Goal: Information Seeking & Learning: Learn about a topic

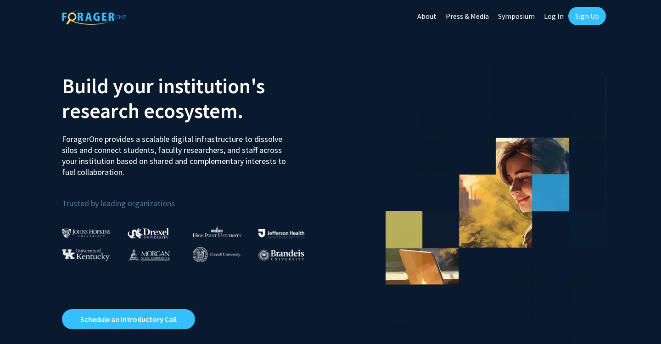
click at [576, 14] on link "Sign Up" at bounding box center [587, 16] width 38 height 18
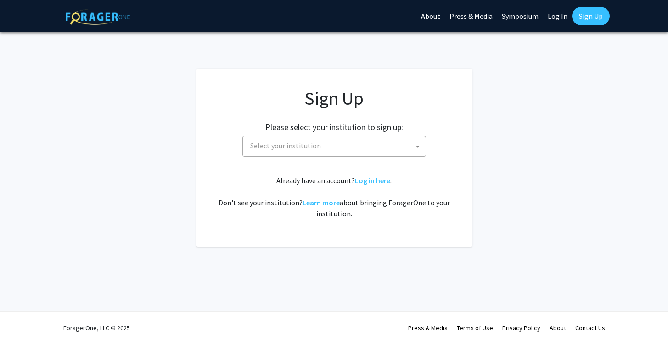
click at [321, 140] on span "Select your institution" at bounding box center [335, 145] width 179 height 19
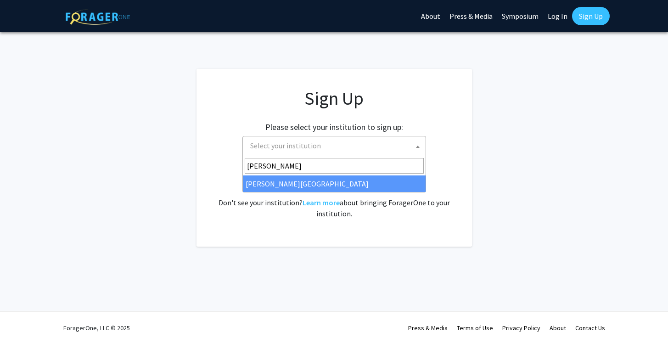
type input "thom"
select select "24"
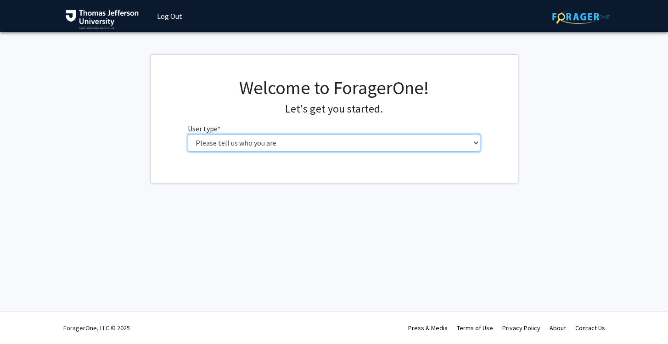
select select "3: doc"
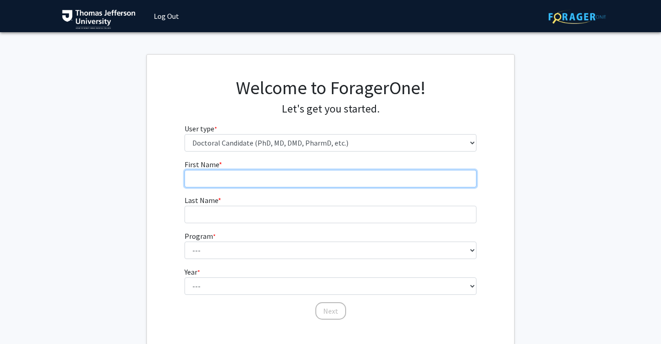
click at [342, 182] on input "First Name * required" at bounding box center [330, 178] width 292 height 17
type input "Josie"
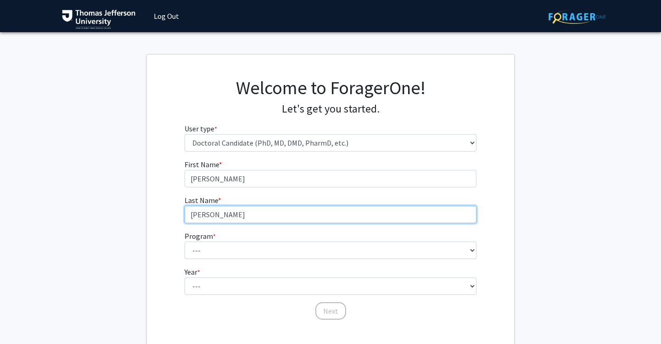
type input "Phifer"
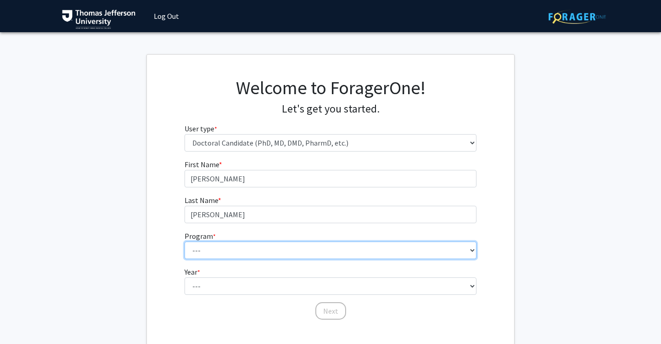
select select "35: 815"
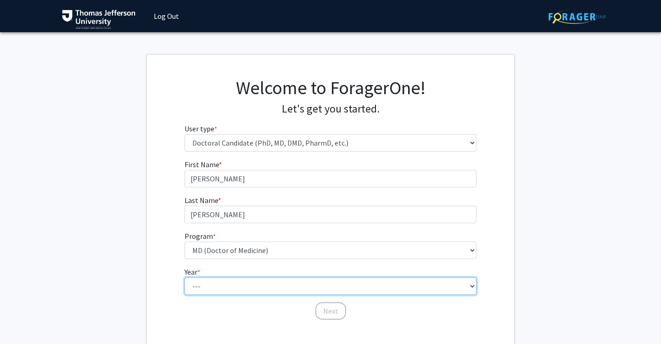
select select "1: first_year"
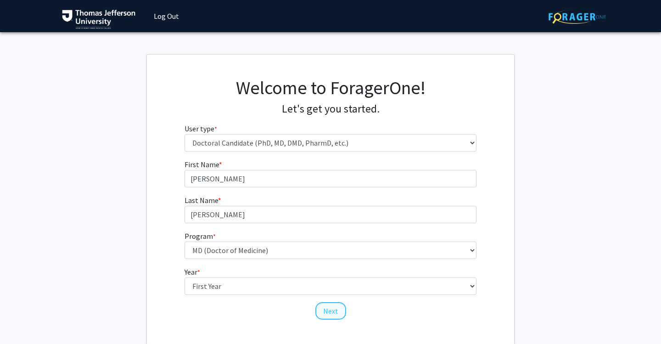
click at [335, 314] on button "Next" at bounding box center [330, 310] width 31 height 17
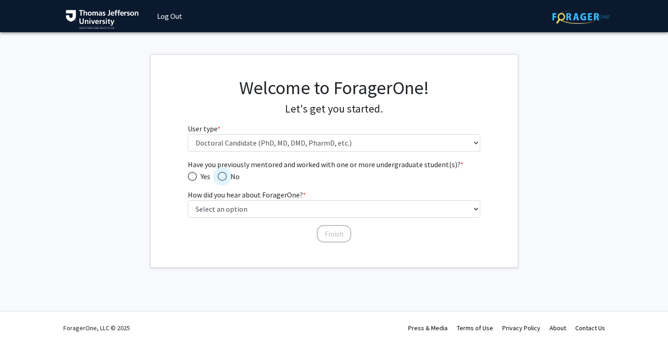
click at [222, 175] on span "Have you previously mentored and worked with one or more undergraduate student(…" at bounding box center [222, 176] width 9 height 9
click at [222, 175] on input "No" at bounding box center [222, 176] width 9 height 9
radio input "true"
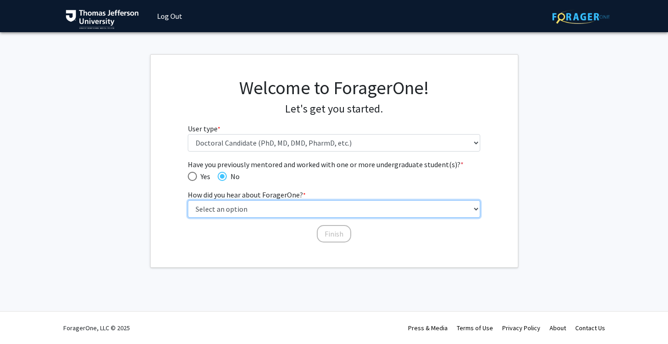
select select "2: faculty_recommendation"
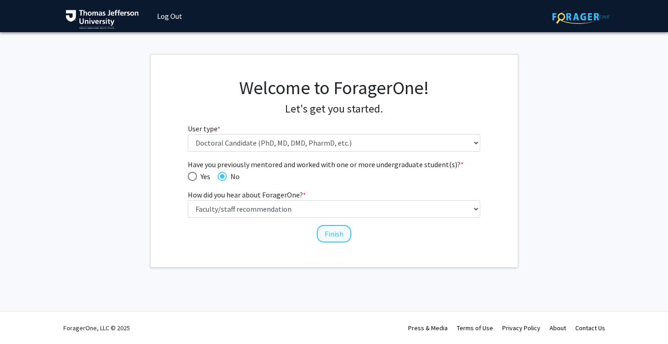
click at [334, 237] on button "Finish" at bounding box center [334, 233] width 34 height 17
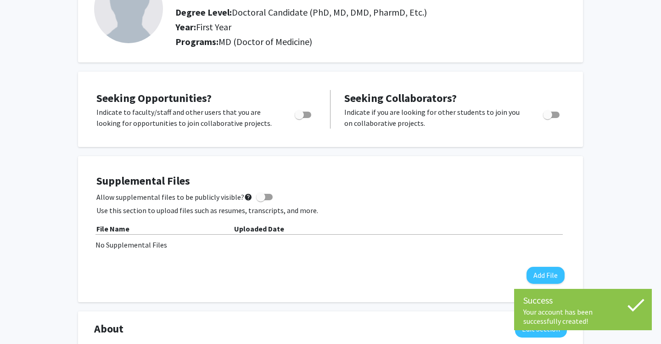
scroll to position [90, 0]
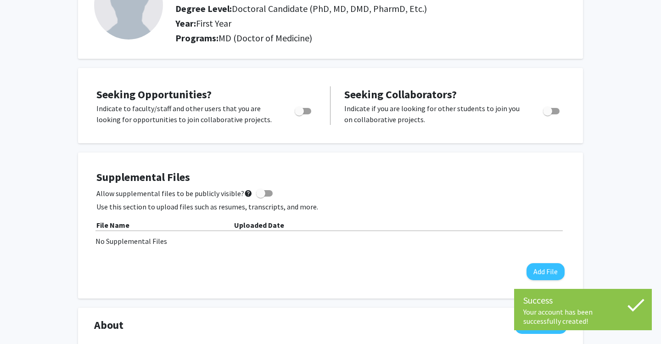
click at [305, 114] on span "Toggle" at bounding box center [303, 111] width 17 height 6
click at [299, 115] on input "Are you actively seeking opportunities?" at bounding box center [299, 114] width 0 height 0
checkbox input "true"
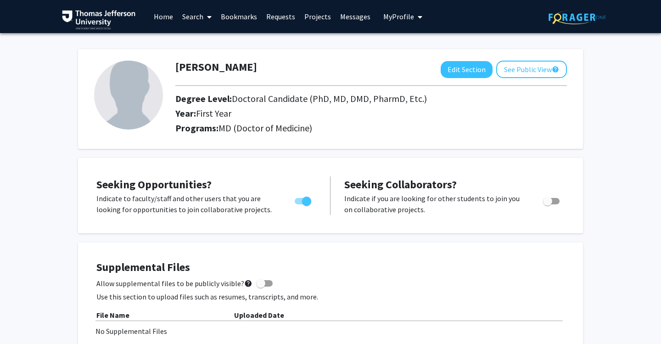
scroll to position [0, 0]
click at [195, 17] on link "Search" at bounding box center [197, 16] width 39 height 32
click at [201, 39] on span "Faculty/Staff" at bounding box center [211, 42] width 67 height 18
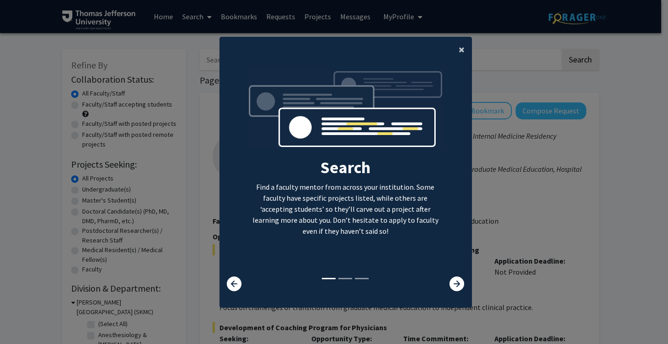
click at [458, 43] on span "×" at bounding box center [461, 49] width 6 height 14
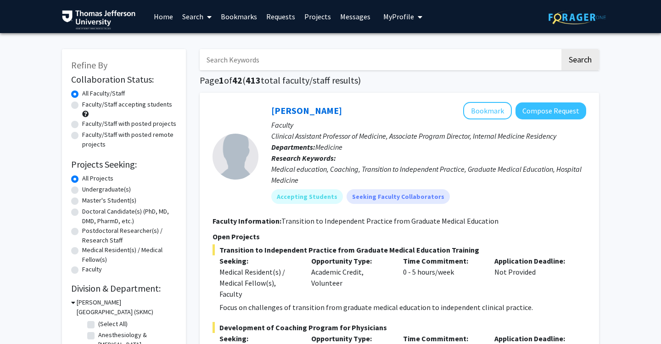
click at [110, 216] on label "Doctoral Candidate(s) (PhD, MD, DMD, PharmD, etc.)" at bounding box center [129, 216] width 95 height 19
click at [88, 212] on input "Doctoral Candidate(s) (PhD, MD, DMD, PharmD, etc.)" at bounding box center [85, 210] width 6 height 6
radio input "true"
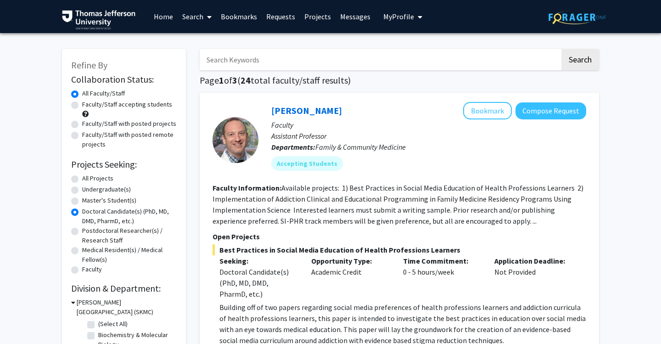
click at [82, 106] on label "Faculty/Staff accepting students" at bounding box center [127, 105] width 90 height 10
click at [82, 106] on input "Faculty/Staff accepting students" at bounding box center [85, 103] width 6 height 6
radio input "true"
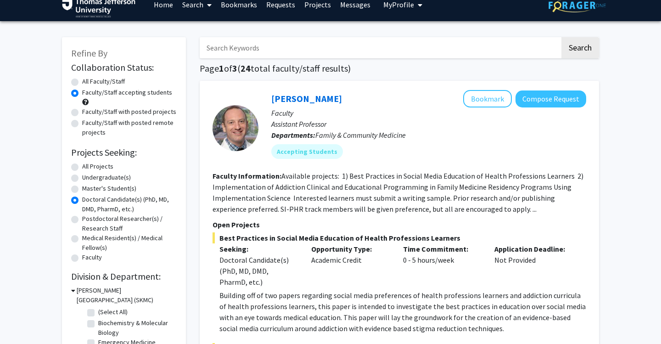
scroll to position [1, 0]
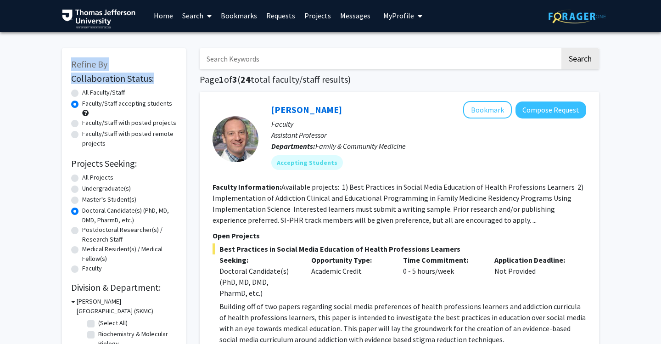
drag, startPoint x: 71, startPoint y: 68, endPoint x: 160, endPoint y: 80, distance: 89.8
click at [160, 80] on div "Refine By Collaboration Status: Collaboration Status All Faculty/Staff Collabor…" at bounding box center [124, 242] width 124 height 388
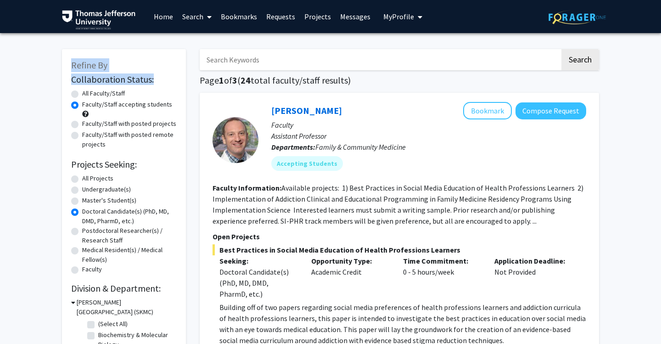
scroll to position [0, 0]
click at [336, 58] on input "Search Keywords" at bounding box center [380, 59] width 360 height 21
type input "nutrition"
click at [580, 61] on button "Search" at bounding box center [580, 59] width 38 height 21
radio input "true"
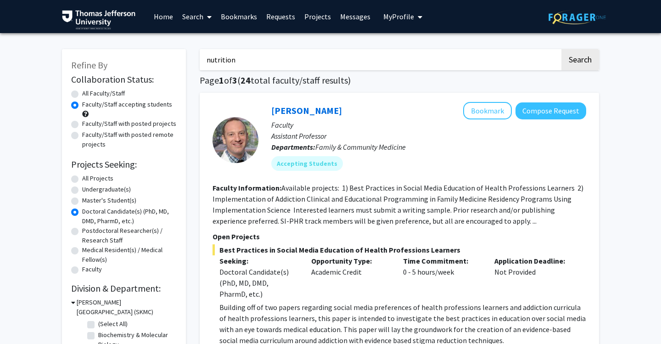
radio input "true"
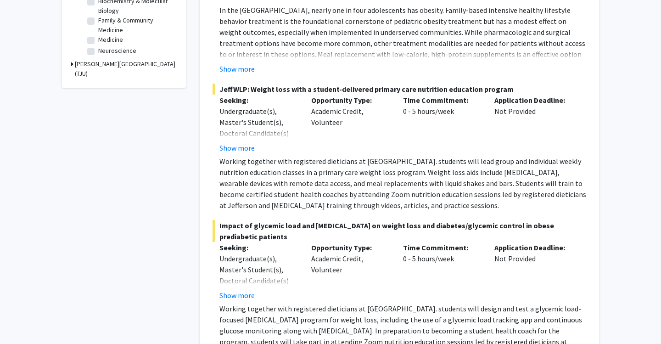
scroll to position [335, 0]
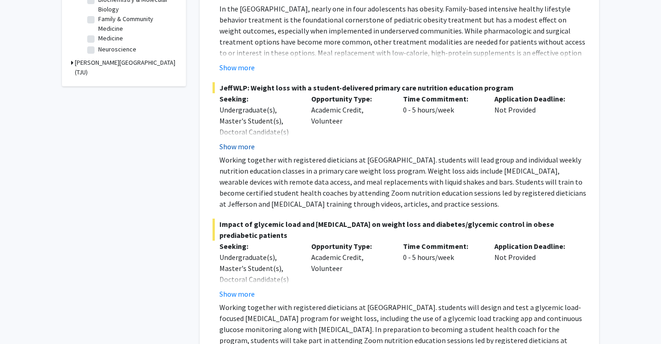
click at [245, 150] on button "Show more" at bounding box center [236, 146] width 35 height 11
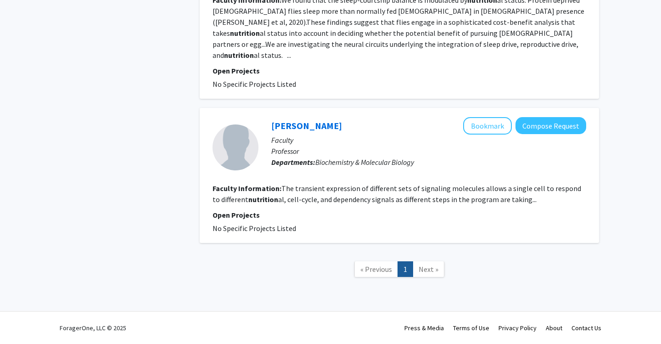
scroll to position [2719, 0]
click at [429, 271] on span "Next »" at bounding box center [429, 268] width 20 height 9
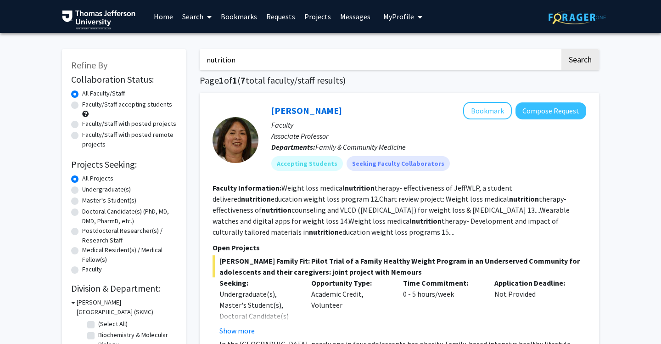
scroll to position [0, 0]
drag, startPoint x: 309, startPoint y: 61, endPoint x: 156, endPoint y: 50, distance: 152.8
click at [580, 61] on button "Search" at bounding box center [580, 59] width 38 height 21
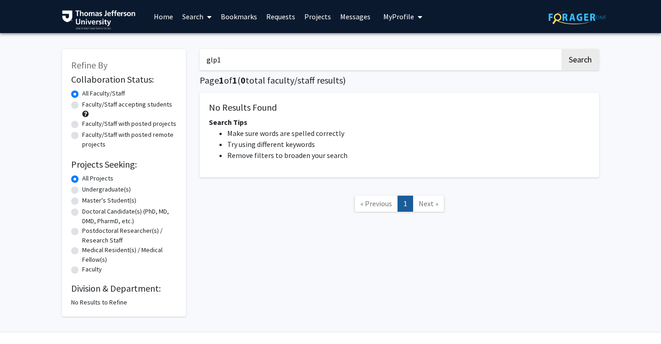
drag, startPoint x: 241, startPoint y: 61, endPoint x: 147, endPoint y: 57, distance: 93.7
click at [148, 57] on div "Refine By Collaboration Status: Collaboration Status All Faculty/Staff Collabor…" at bounding box center [330, 178] width 551 height 276
click at [580, 61] on button "Search" at bounding box center [580, 59] width 38 height 21
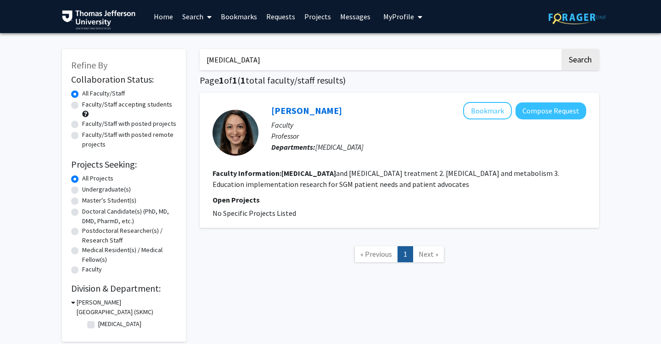
drag, startPoint x: 251, startPoint y: 65, endPoint x: 167, endPoint y: 60, distance: 84.6
click at [167, 60] on div "Refine By Collaboration Status: Collaboration Status All Faculty/Staff Collabor…" at bounding box center [330, 190] width 551 height 301
type input "wegovy"
click at [580, 61] on button "Search" at bounding box center [580, 59] width 38 height 21
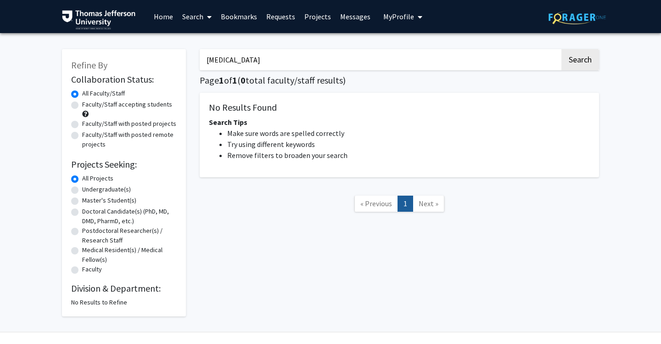
drag, startPoint x: 251, startPoint y: 65, endPoint x: 145, endPoint y: 46, distance: 108.1
click at [145, 46] on div "Refine By Collaboration Status: Collaboration Status All Faculty/Staff Collabor…" at bounding box center [330, 178] width 551 height 276
type input "zepbound"
click at [580, 61] on button "Search" at bounding box center [580, 59] width 38 height 21
click at [126, 103] on label "Faculty/Staff accepting students" at bounding box center [127, 105] width 90 height 10
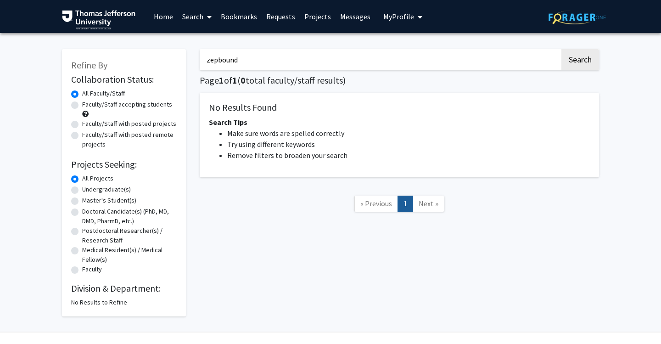
click at [88, 103] on input "Faculty/Staff accepting students" at bounding box center [85, 103] width 6 height 6
radio input "true"
click at [134, 124] on label "Faculty/Staff with posted projects" at bounding box center [129, 124] width 94 height 10
click at [88, 124] on input "Faculty/Staff with posted projects" at bounding box center [85, 122] width 6 height 6
radio input "true"
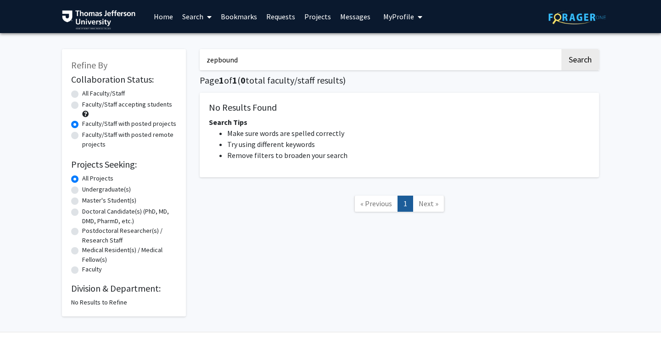
drag, startPoint x: 428, startPoint y: 61, endPoint x: 145, endPoint y: 55, distance: 282.8
click at [145, 55] on div "Refine By Collaboration Status: Collaboration Status All Faculty/Staff Collabor…" at bounding box center [330, 178] width 551 height 276
type input "food"
click at [580, 61] on button "Search" at bounding box center [580, 59] width 38 height 21
radio input "true"
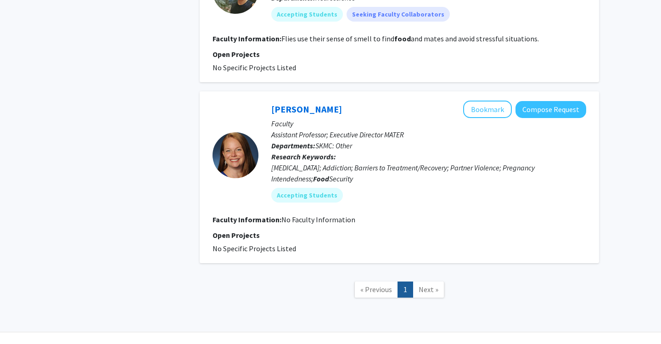
scroll to position [1241, 0]
click at [336, 104] on link "Kimberly McLaughlin" at bounding box center [306, 109] width 71 height 11
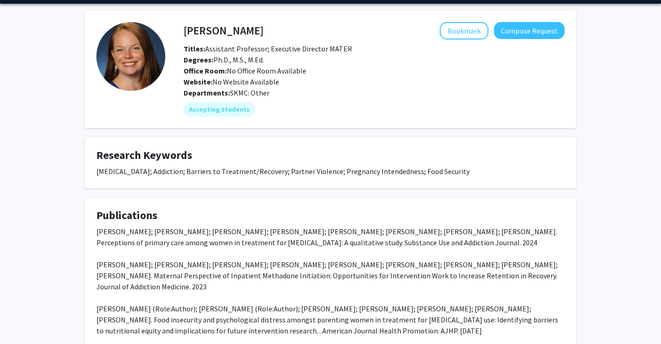
scroll to position [28, 0]
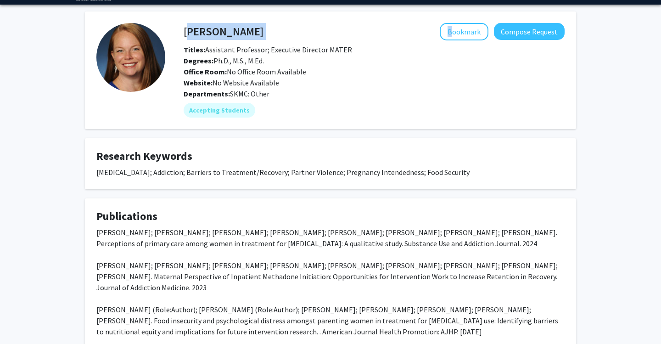
drag, startPoint x: 181, startPoint y: 30, endPoint x: 185, endPoint y: 33, distance: 5.5
click at [185, 33] on div "Kimberly McLaughlin Bookmark Compose Request" at bounding box center [374, 31] width 395 height 17
copy div "Kimberly McLaughlin"
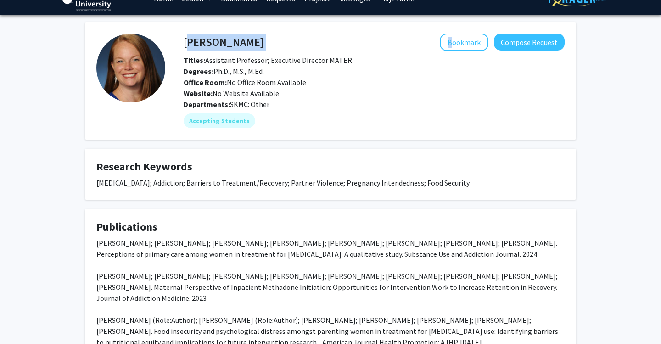
scroll to position [15, 0]
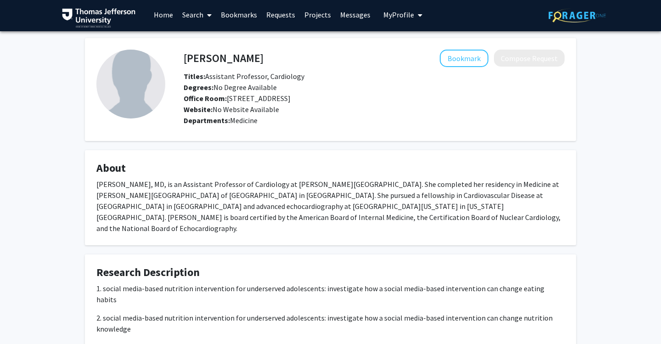
scroll to position [2, 0]
drag, startPoint x: 179, startPoint y: 56, endPoint x: 185, endPoint y: 60, distance: 7.5
click at [185, 60] on div "Ashley Pender Bookmark Compose Request" at bounding box center [374, 58] width 395 height 17
copy div "Ashley Pender"
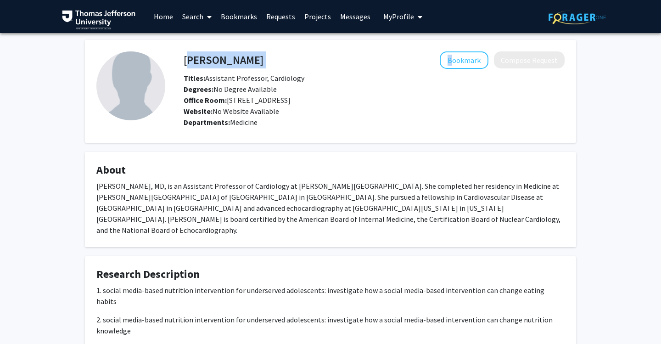
scroll to position [0, 0]
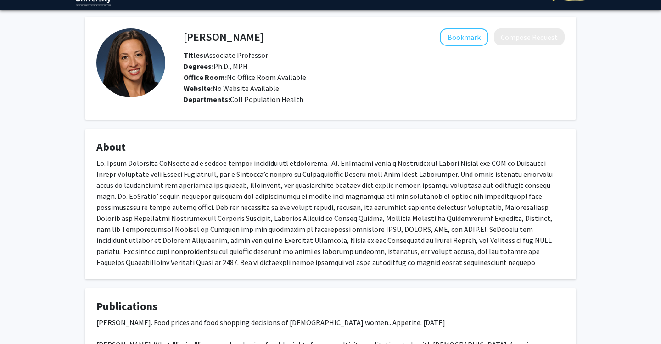
scroll to position [23, 0]
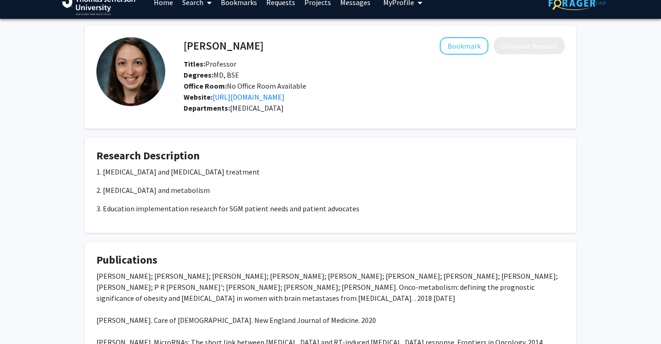
scroll to position [12, 0]
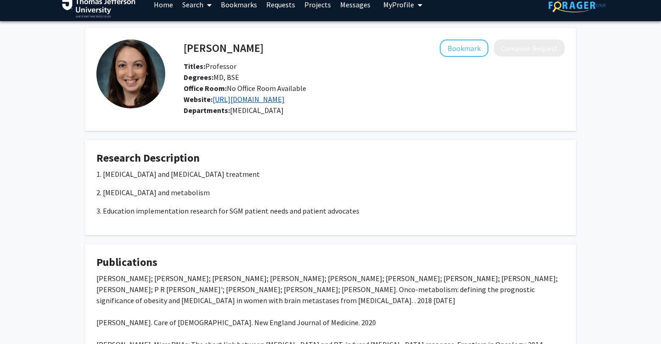
click at [278, 101] on link "[URL][DOMAIN_NAME]" at bounding box center [248, 99] width 72 height 9
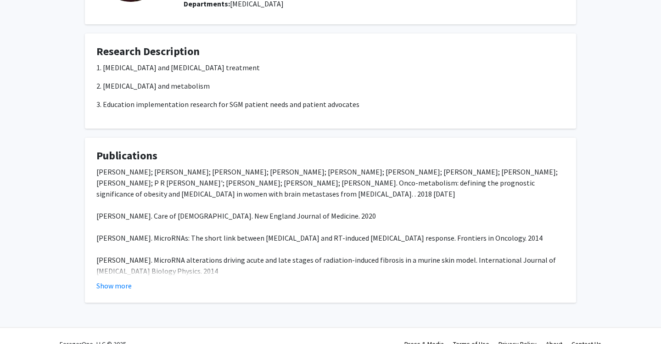
scroll to position [118, 0]
click at [122, 290] on button "Show more" at bounding box center [113, 285] width 35 height 11
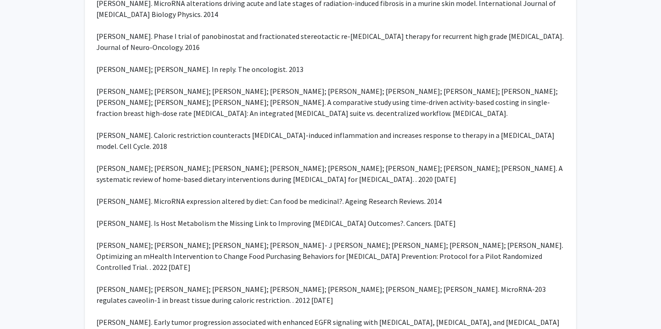
scroll to position [22, 0]
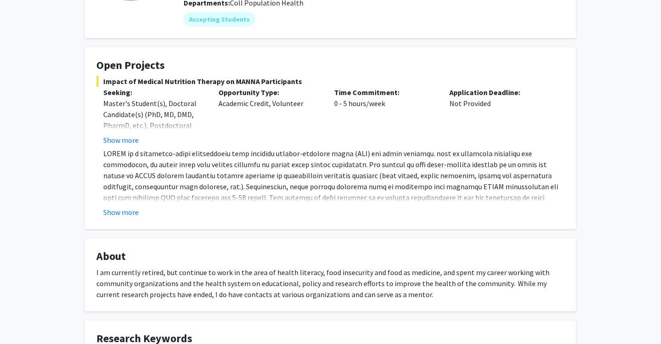
scroll to position [126, 0]
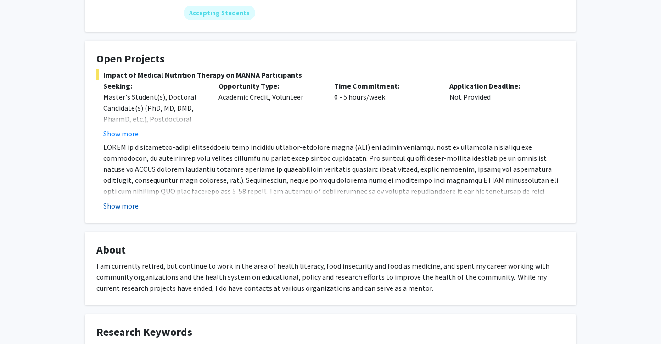
click at [127, 206] on button "Show more" at bounding box center [120, 205] width 35 height 11
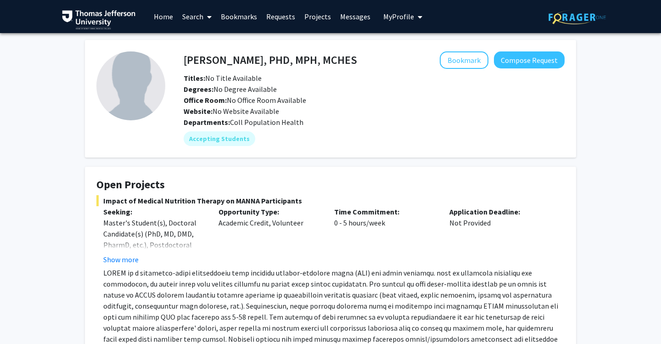
scroll to position [0, 0]
click at [181, 61] on div "Rickie Brawer, PHD, MPH, MCHES Bookmark Compose Request" at bounding box center [374, 59] width 395 height 17
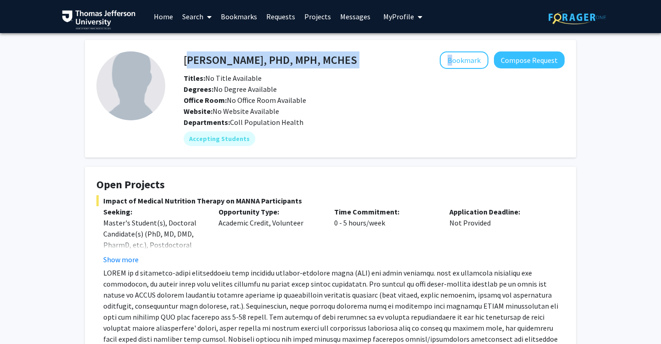
drag, startPoint x: 185, startPoint y: 63, endPoint x: 342, endPoint y: 60, distance: 157.0
click at [342, 60] on div "Rickie Brawer, PHD, MPH, MCHES Bookmark Compose Request" at bounding box center [374, 59] width 395 height 17
copy div "Rickie Brawer, PHD, MPH, MCHES"
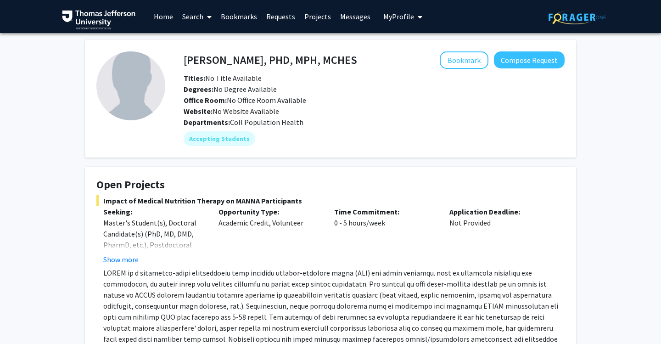
click at [202, 17] on link "Search" at bounding box center [197, 16] width 39 height 32
click at [477, 179] on fg-card "Open Projects Impact of Medical Nutrition Therapy on MANNA Participants Seeking…" at bounding box center [330, 280] width 491 height 226
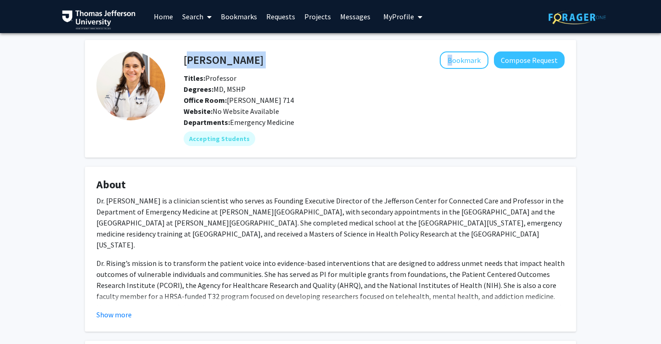
drag, startPoint x: 184, startPoint y: 61, endPoint x: 250, endPoint y: 63, distance: 65.7
click at [250, 63] on div "Kristin Rising Bookmark Compose Request" at bounding box center [374, 59] width 395 height 17
copy div "Kristin Rising"
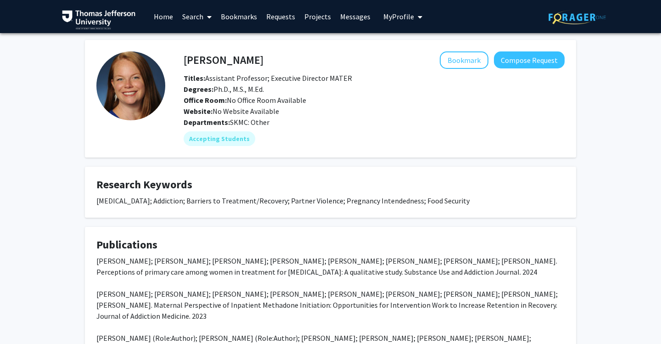
click at [238, 17] on link "Bookmarks" at bounding box center [238, 16] width 45 height 32
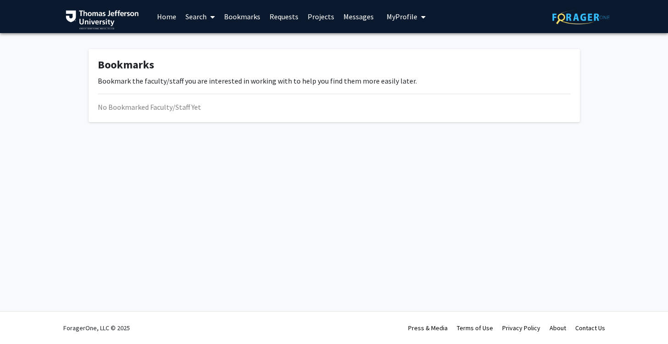
click at [213, 17] on icon at bounding box center [212, 16] width 5 height 7
click at [205, 40] on span "Faculty/Staff" at bounding box center [214, 42] width 67 height 18
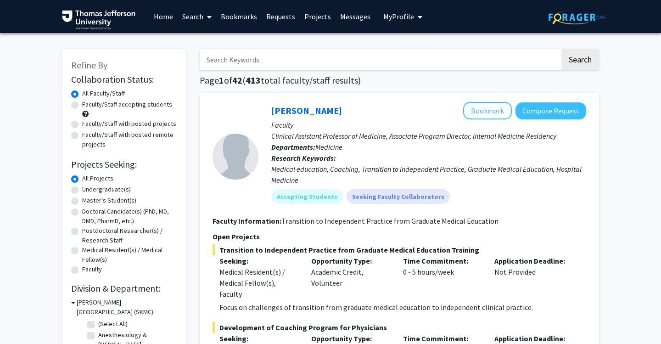
click at [240, 63] on input "Search Keywords" at bounding box center [380, 59] width 360 height 21
click at [580, 61] on button "Search" at bounding box center [580, 59] width 38 height 21
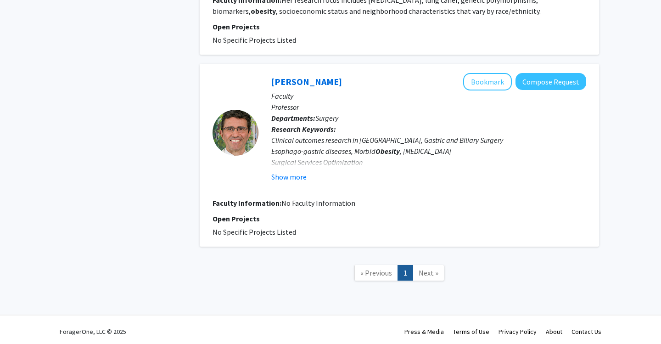
scroll to position [2707, 0]
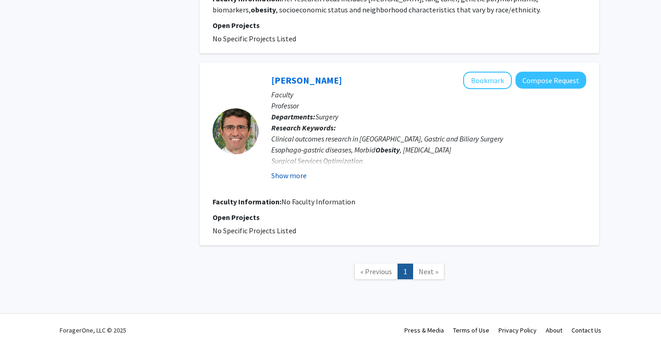
click at [296, 178] on button "Show more" at bounding box center [288, 175] width 35 height 11
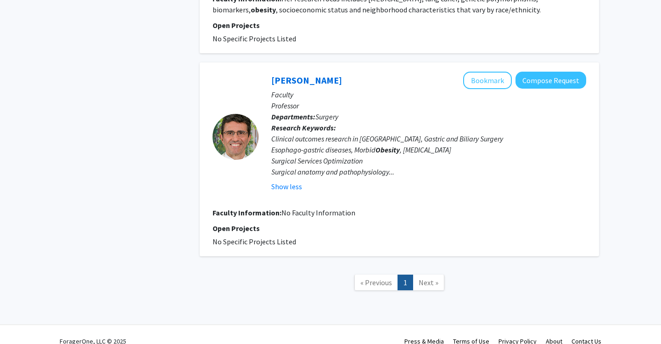
click at [430, 281] on span "Next »" at bounding box center [429, 282] width 20 height 9
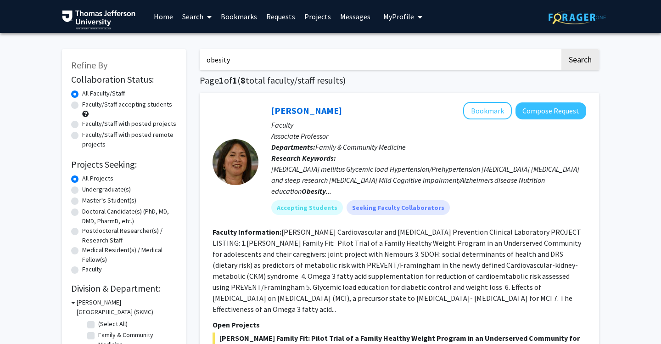
scroll to position [0, 0]
drag, startPoint x: 301, startPoint y: 55, endPoint x: 239, endPoint y: 64, distance: 63.1
click at [240, 64] on input "obesity" at bounding box center [380, 59] width 360 height 21
type input "bmi"
click at [580, 61] on button "Search" at bounding box center [580, 59] width 38 height 21
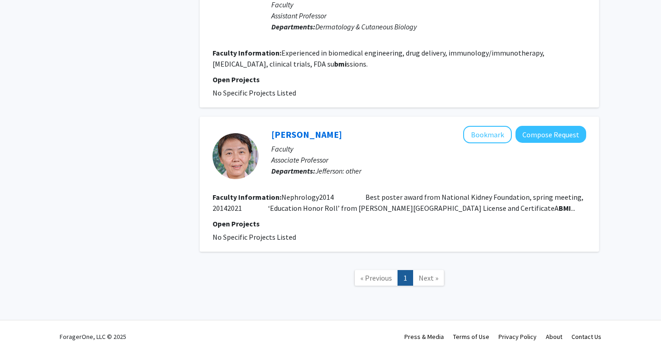
scroll to position [2302, 0]
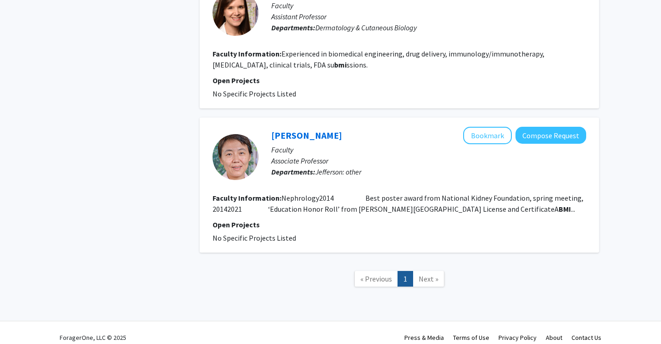
click at [436, 274] on span "Next »" at bounding box center [429, 278] width 20 height 9
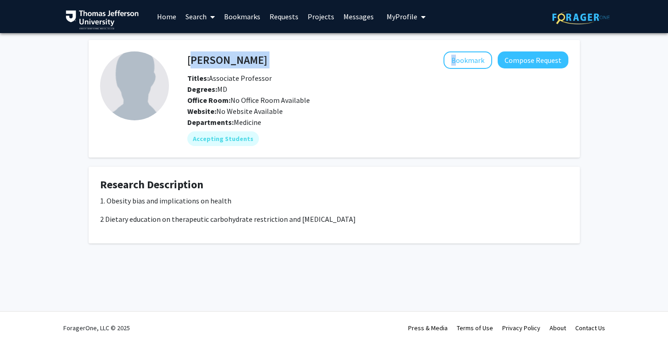
drag, startPoint x: 183, startPoint y: 55, endPoint x: 189, endPoint y: 60, distance: 7.5
click at [189, 60] on div "[PERSON_NAME] Bookmark Compose Request" at bounding box center [377, 59] width 395 height 17
copy div "[PERSON_NAME]"
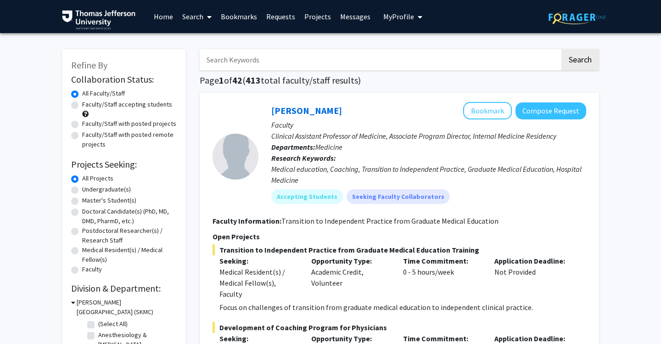
click at [288, 56] on input "Search Keywords" at bounding box center [380, 59] width 360 height 21
click at [580, 61] on button "Search" at bounding box center [580, 59] width 38 height 21
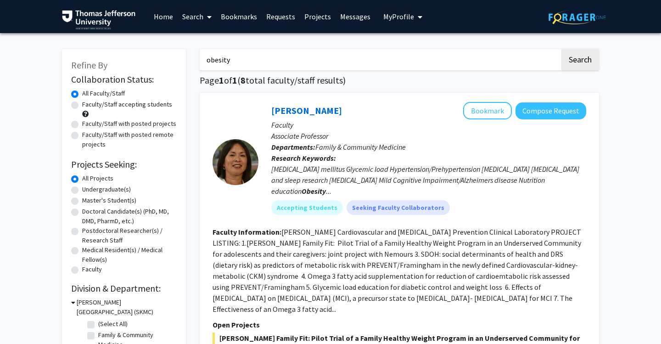
drag, startPoint x: 275, startPoint y: 67, endPoint x: 169, endPoint y: 59, distance: 106.8
type input "food"
click at [580, 61] on button "Search" at bounding box center [580, 59] width 38 height 21
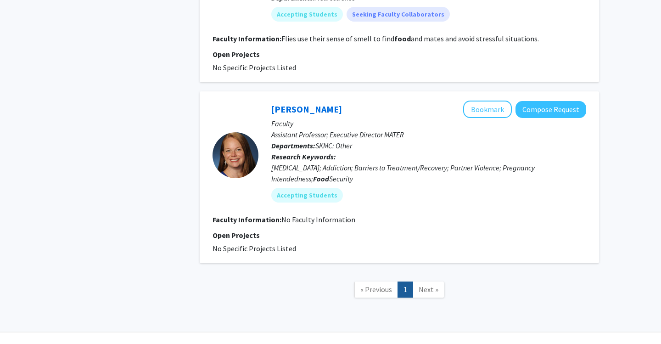
scroll to position [1241, 0]
drag, startPoint x: 264, startPoint y: 87, endPoint x: 254, endPoint y: 86, distance: 10.2
click at [254, 101] on section "Kimberly McLaughlin Bookmark Compose Request Faculty Assistant Professor; Execu…" at bounding box center [399, 155] width 374 height 109
copy section "Kimberly McLaughlin"
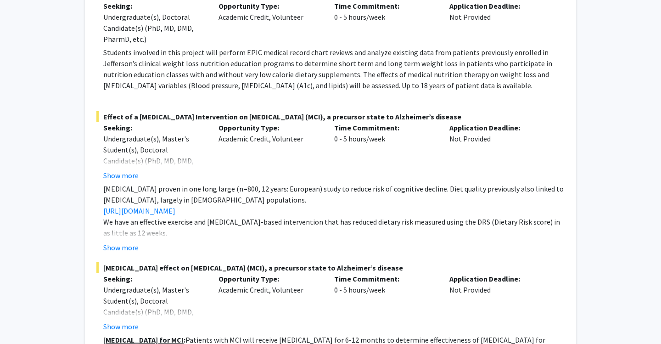
scroll to position [943, 0]
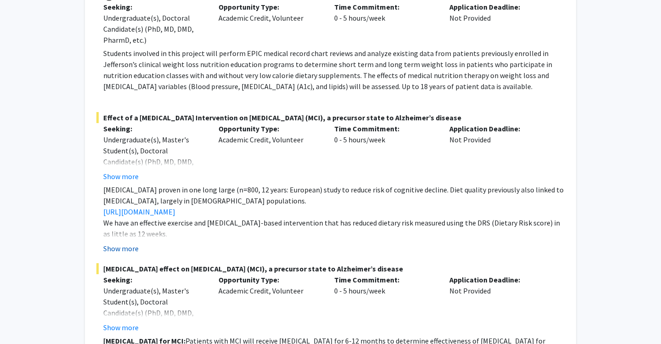
click at [118, 248] on button "Show more" at bounding box center [120, 248] width 35 height 11
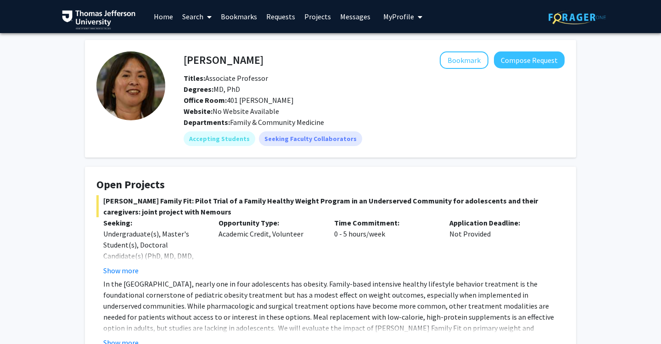
scroll to position [0, 0]
